Goal: Information Seeking & Learning: Learn about a topic

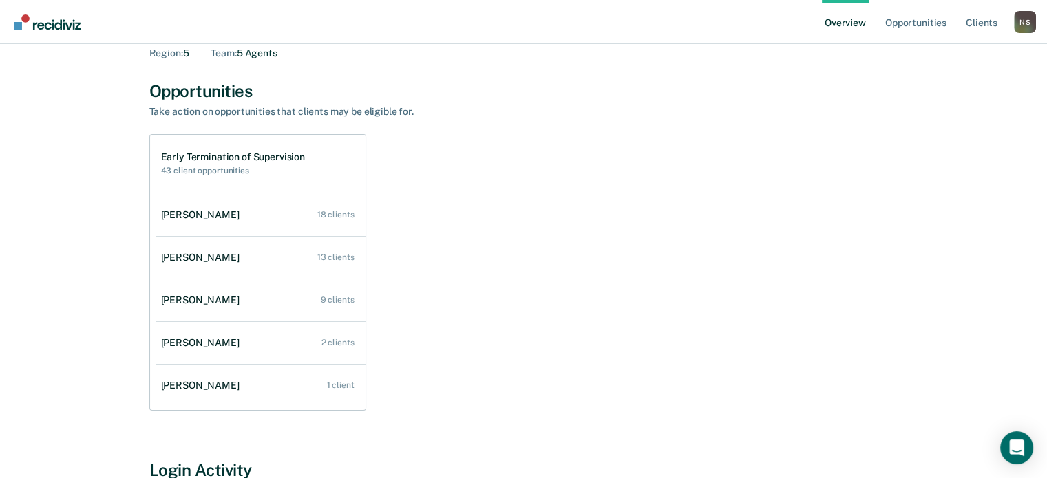
scroll to position [138, 0]
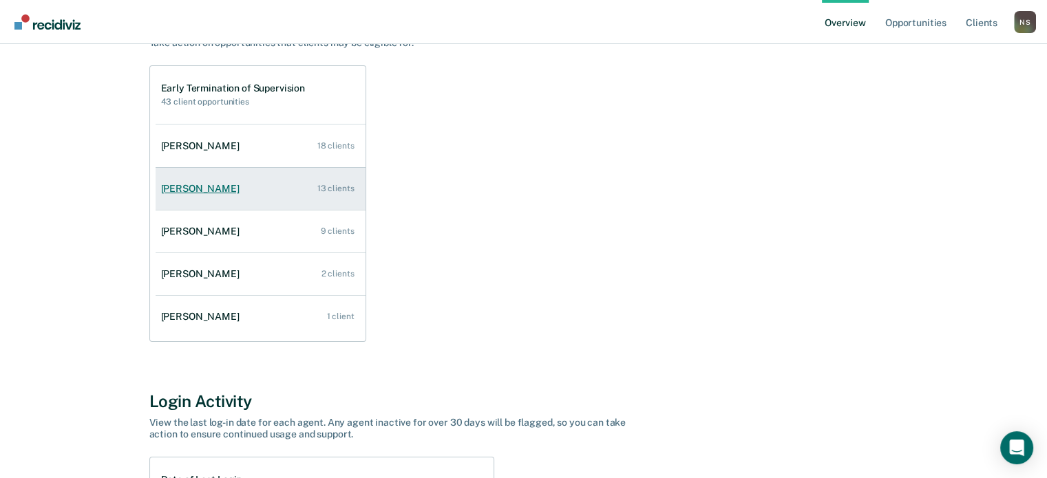
click at [217, 187] on div "[PERSON_NAME]" at bounding box center [203, 189] width 84 height 12
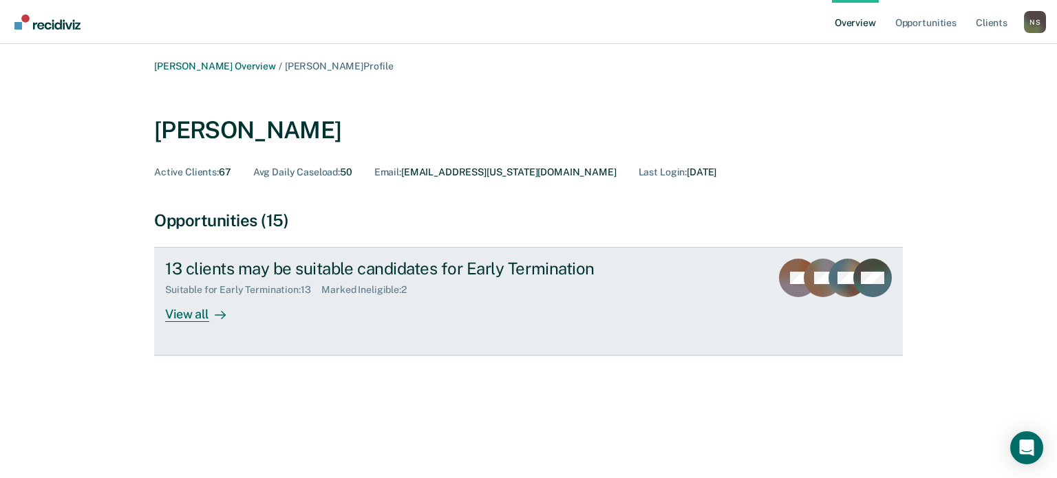
click at [195, 317] on div "View all" at bounding box center [203, 309] width 77 height 27
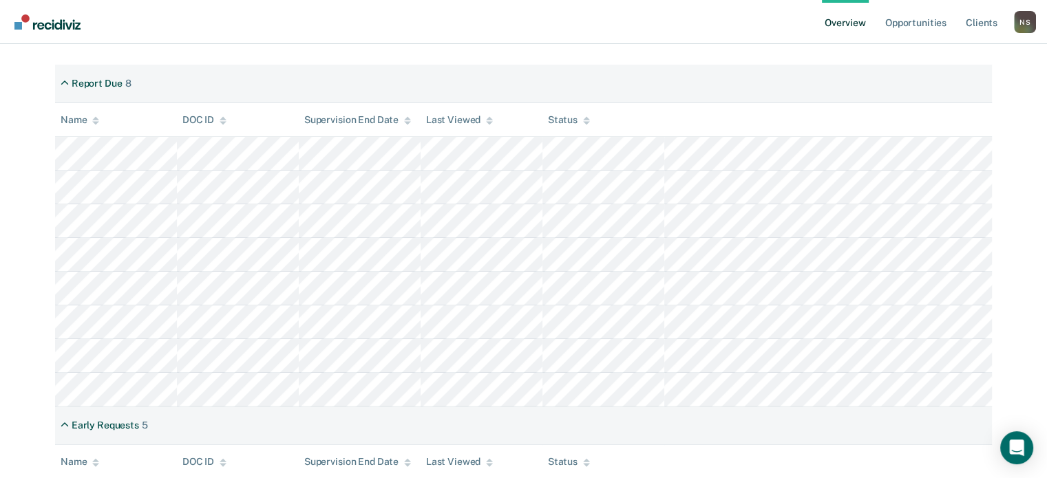
scroll to position [59, 0]
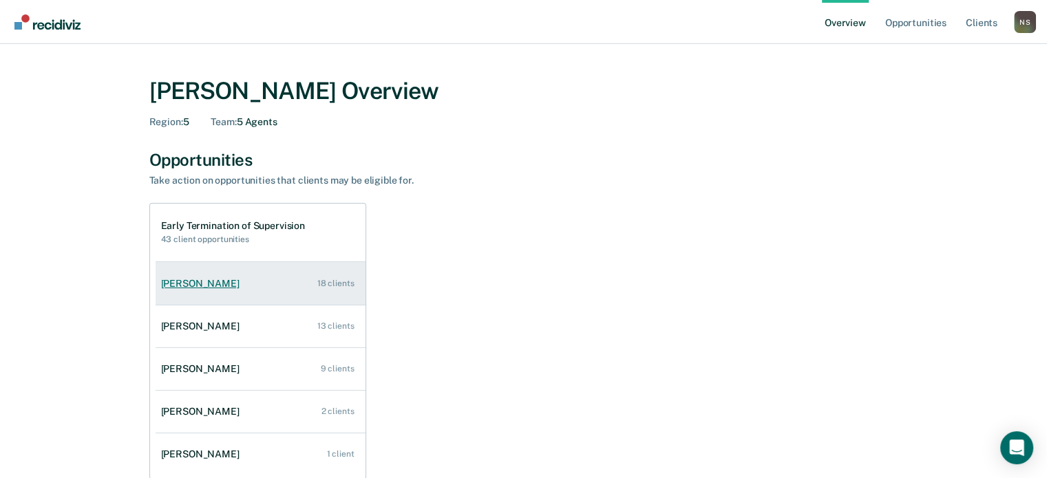
click at [192, 279] on div "[PERSON_NAME]" at bounding box center [203, 284] width 84 height 12
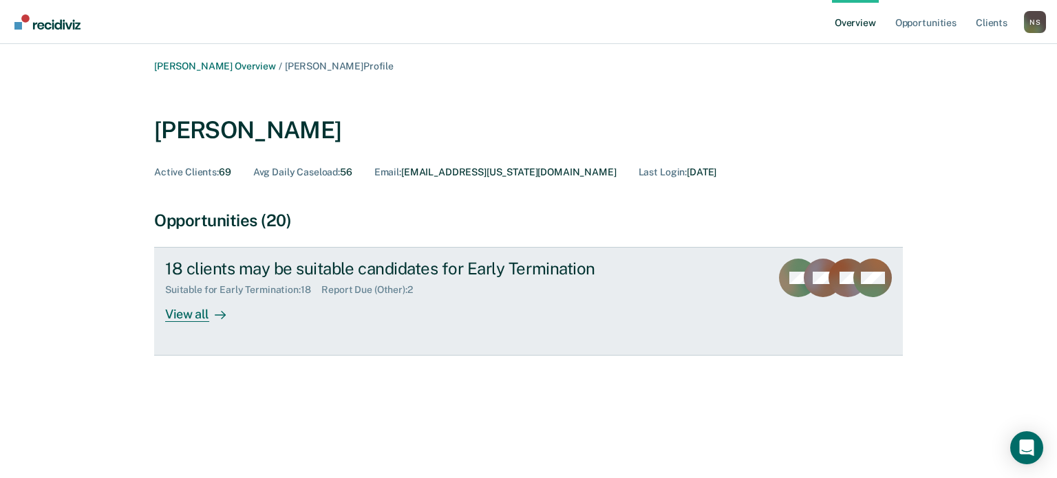
click at [176, 313] on div "View all" at bounding box center [203, 309] width 77 height 27
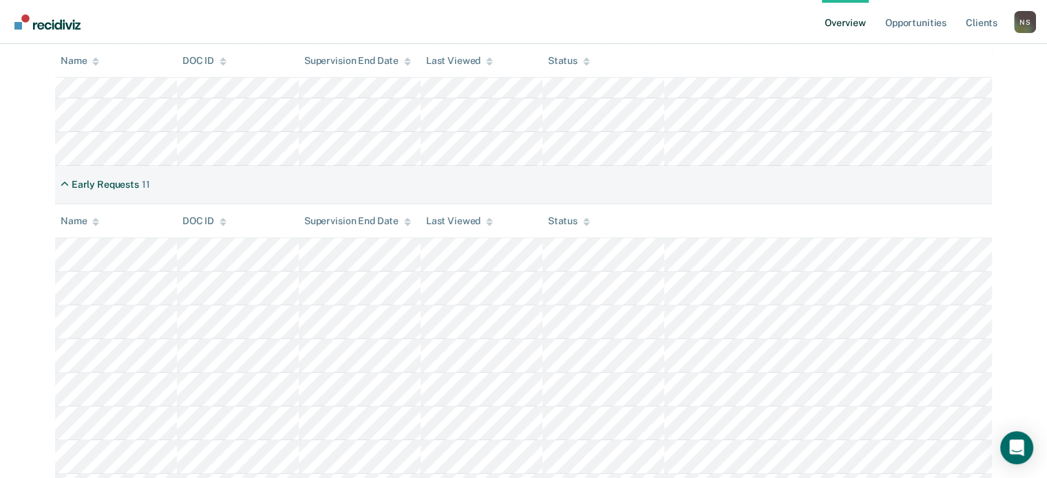
scroll to position [227, 0]
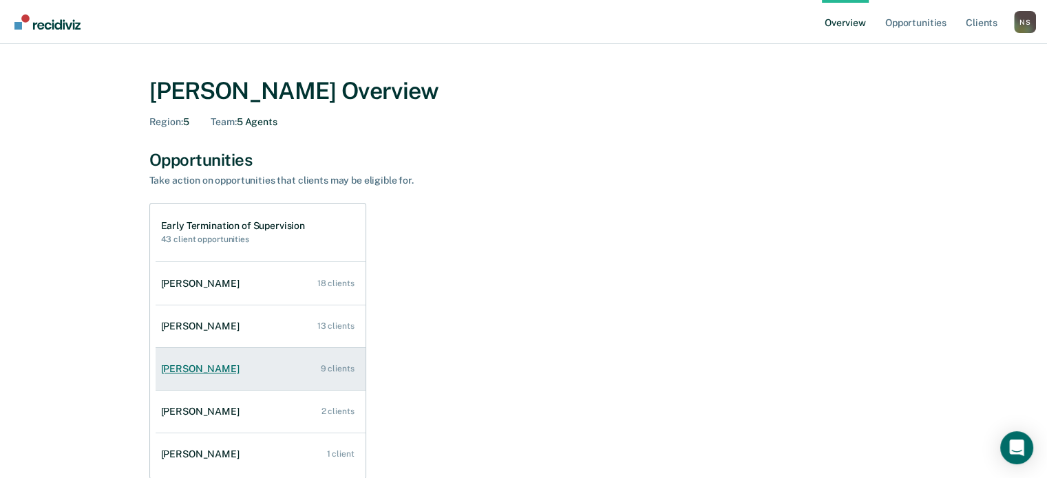
click at [202, 370] on div "[PERSON_NAME]" at bounding box center [203, 369] width 84 height 12
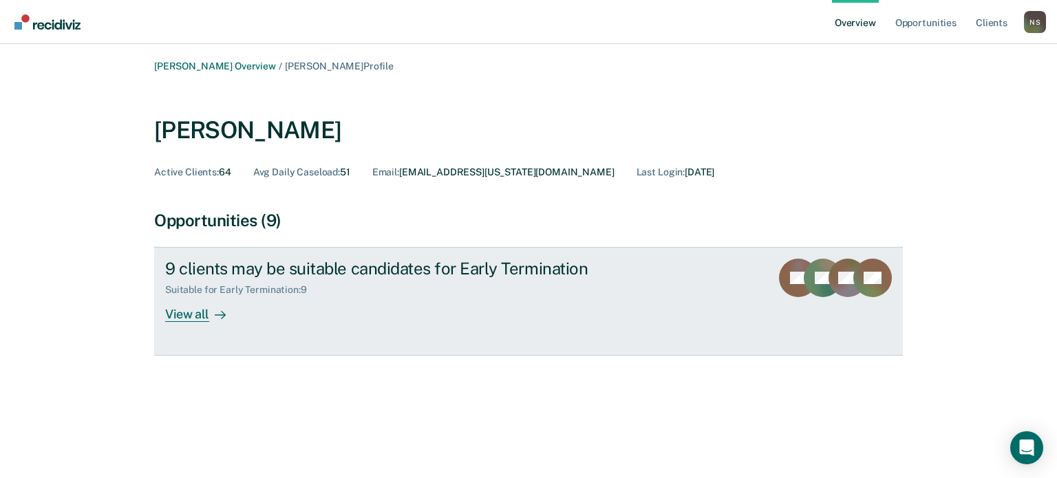
click at [206, 317] on div "View all" at bounding box center [203, 309] width 77 height 27
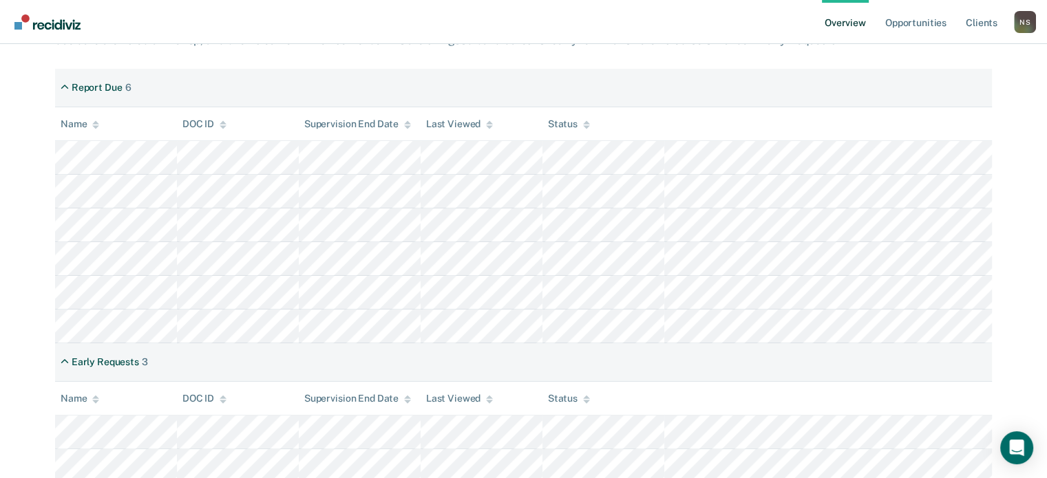
scroll to position [337, 0]
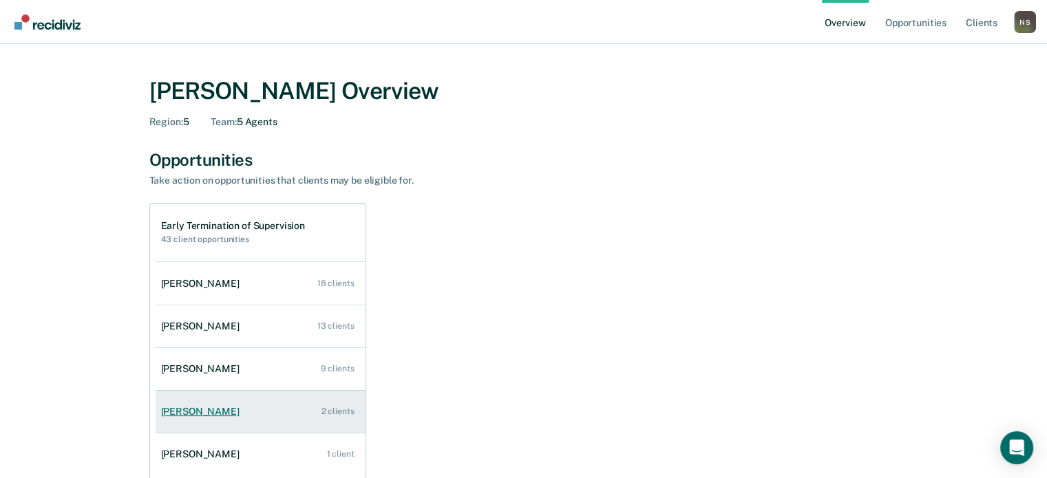
click at [209, 416] on div "[PERSON_NAME]" at bounding box center [203, 412] width 84 height 12
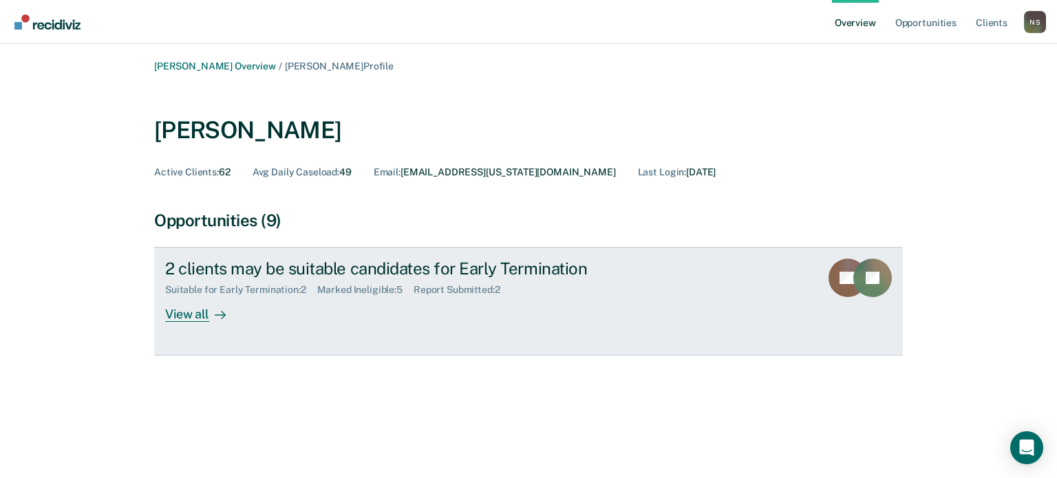
click at [188, 317] on div "View all" at bounding box center [203, 309] width 77 height 27
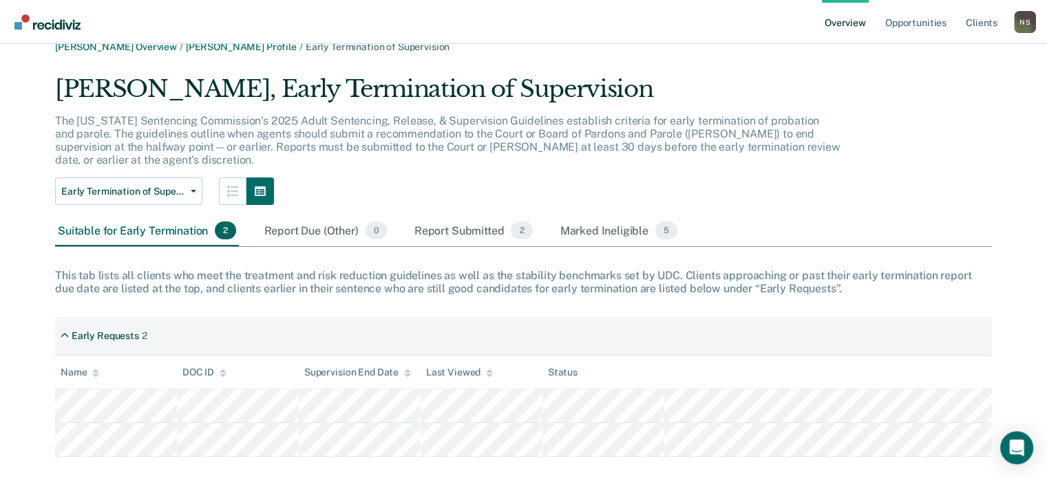
scroll to position [28, 0]
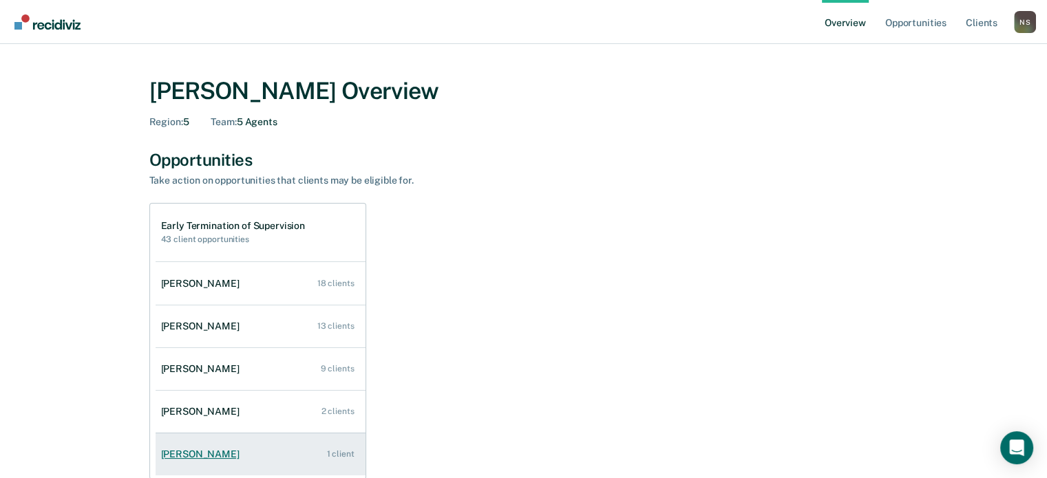
click at [316, 461] on link "[PERSON_NAME] 1 client" at bounding box center [261, 454] width 210 height 39
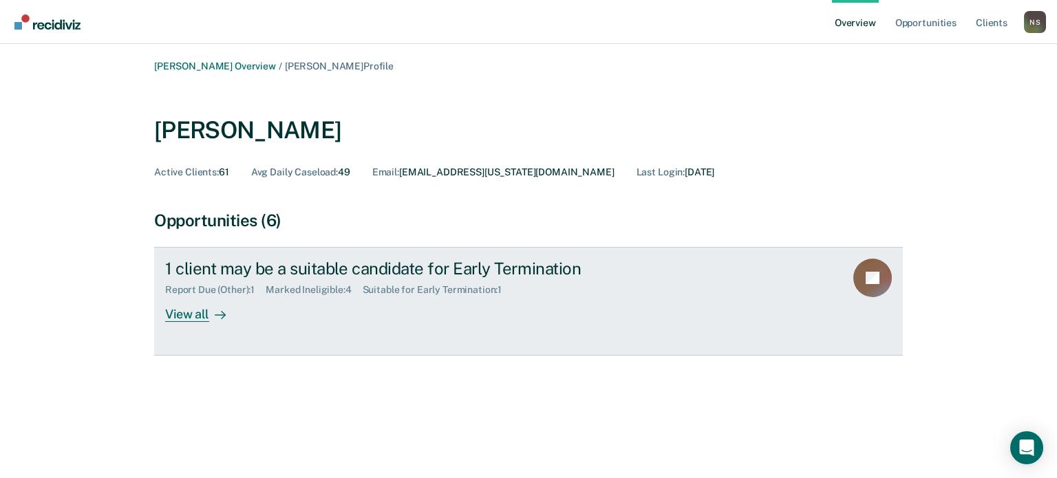
click at [172, 313] on div "View all" at bounding box center [203, 309] width 77 height 27
